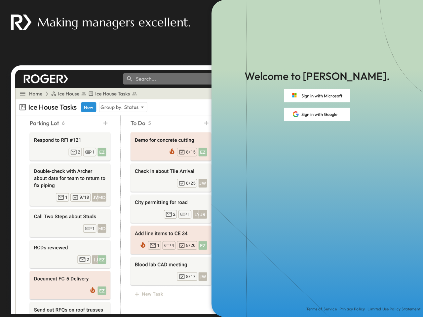
click at [211, 158] on div "Terms of Service Privacy Policy Limited Use Policy Statement" at bounding box center [316, 219] width 211 height 196
click at [317, 96] on button "Sign in with Microsoft" at bounding box center [317, 95] width 66 height 13
click at [317, 114] on button "Sign in with Google" at bounding box center [317, 114] width 66 height 13
